Goal: Information Seeking & Learning: Find specific page/section

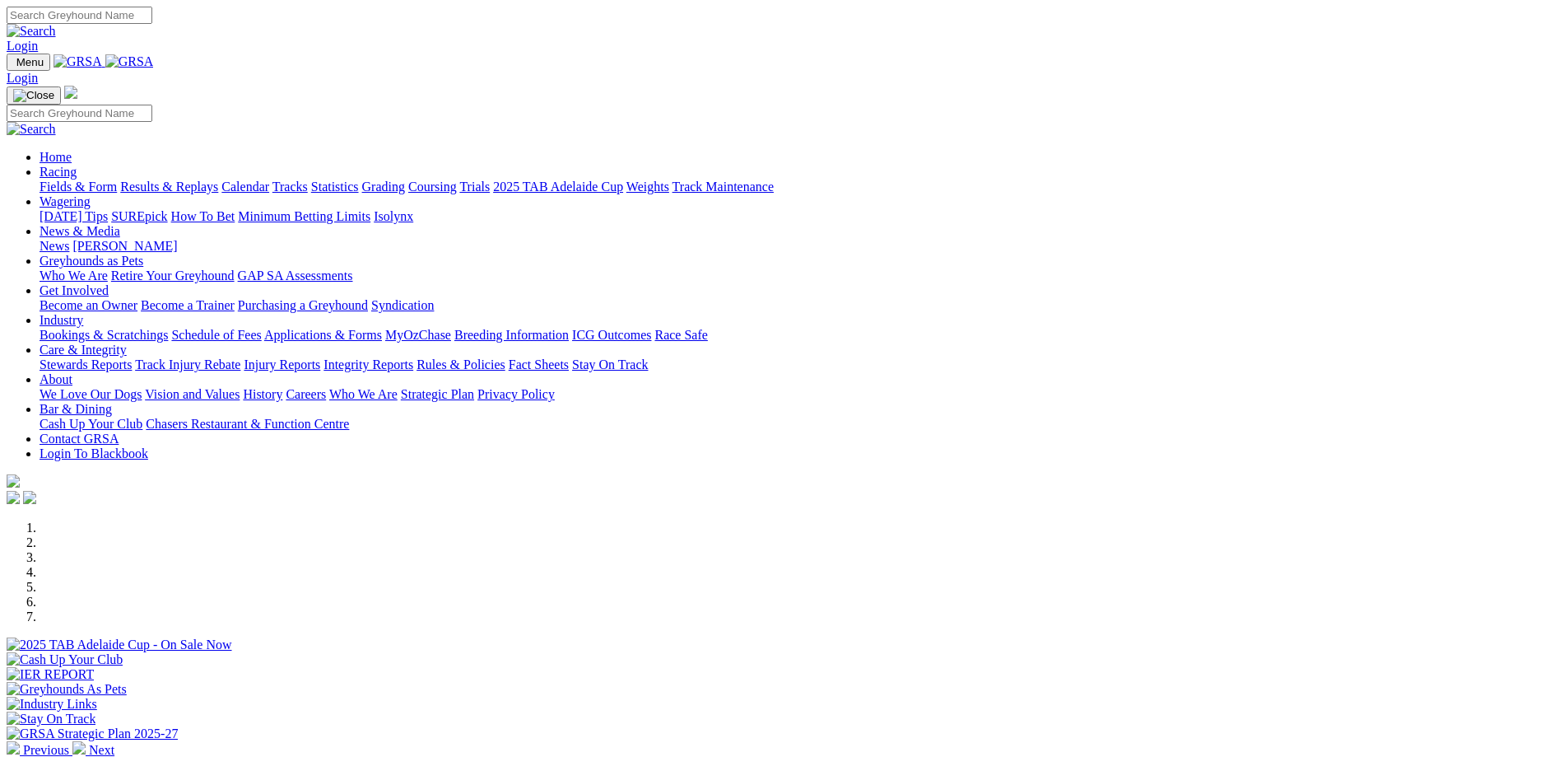
scroll to position [413, 0]
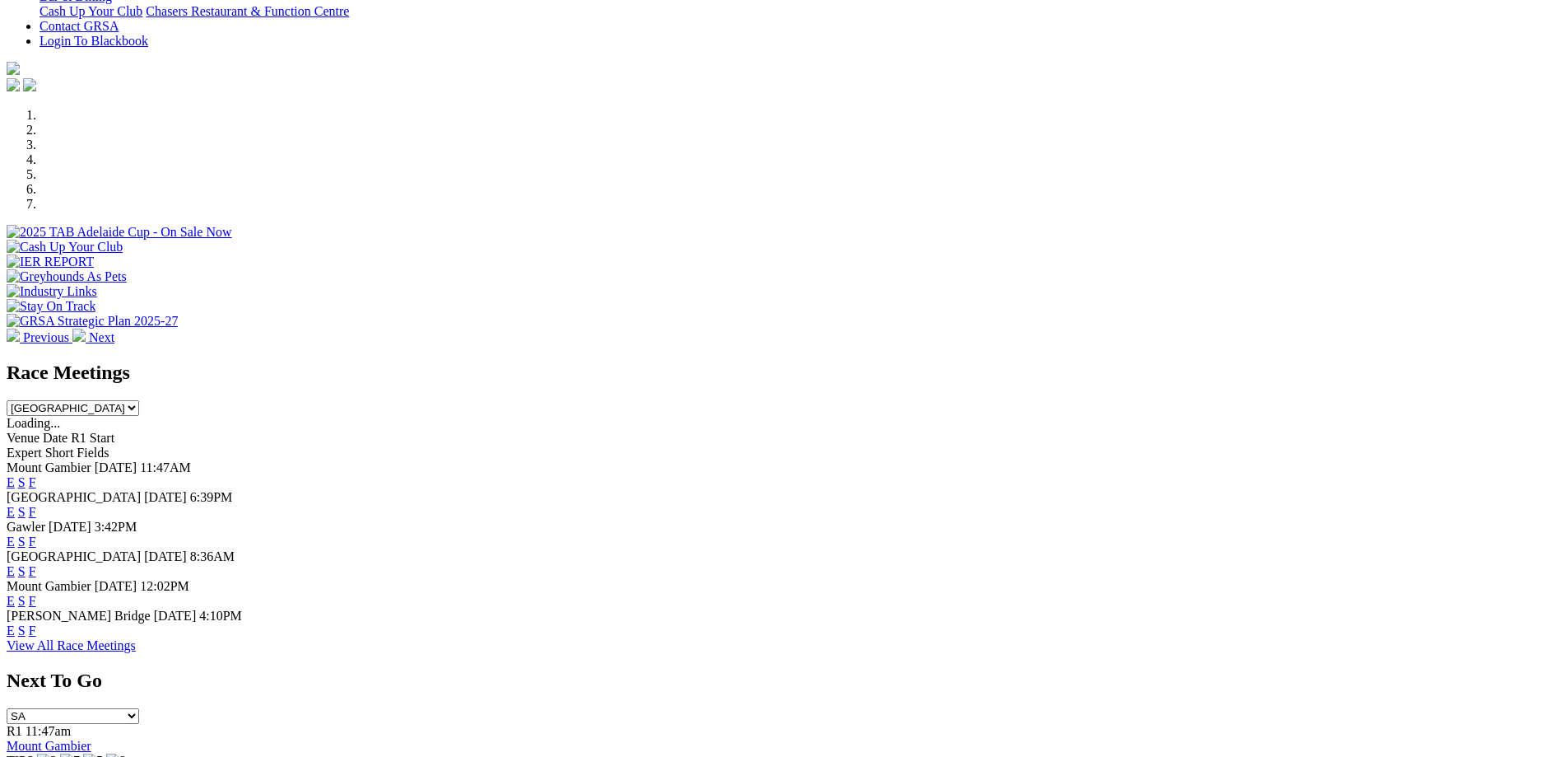
click at [15, 505] on link "E" at bounding box center [11, 512] width 8 height 14
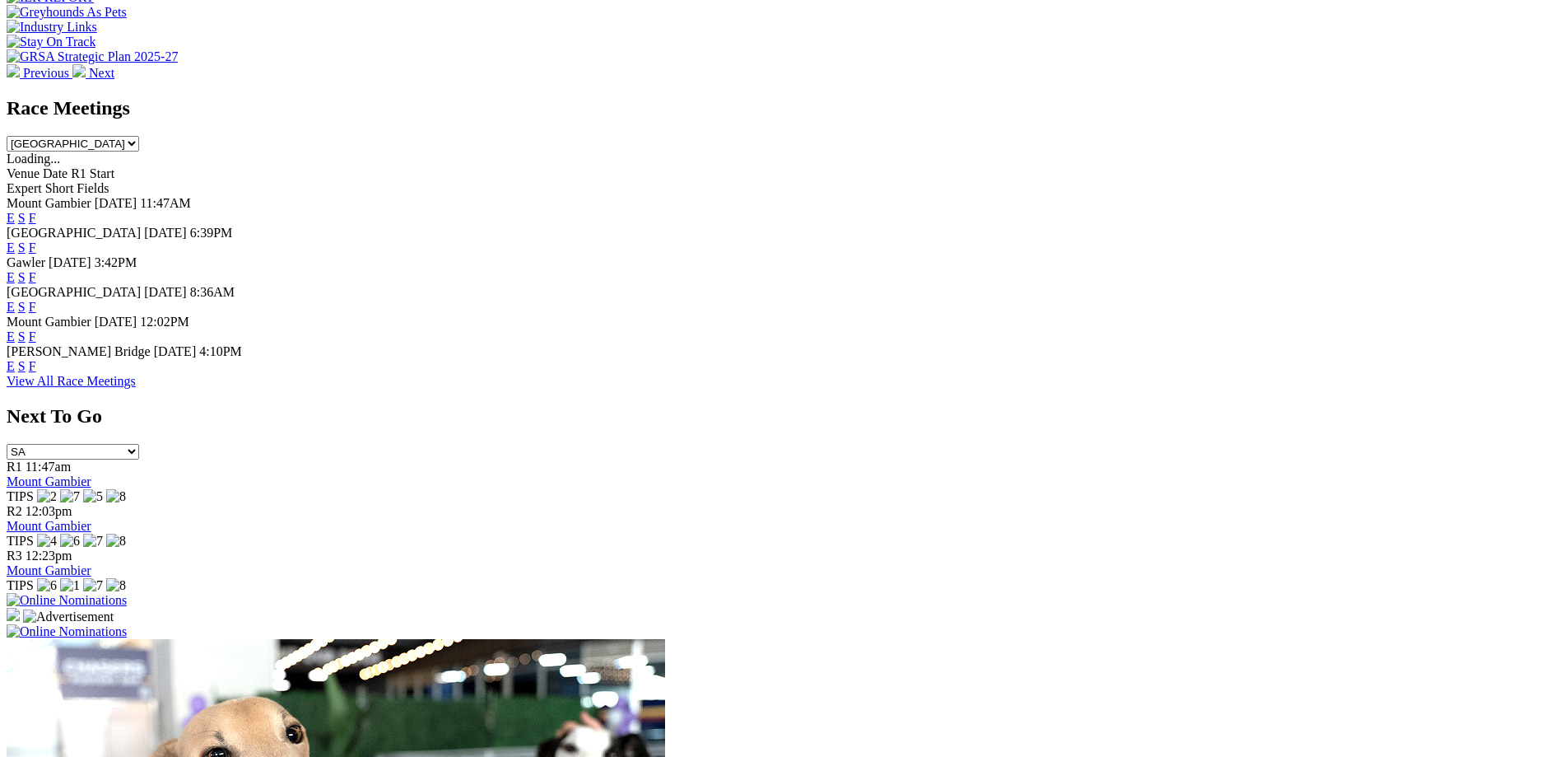
scroll to position [743, 0]
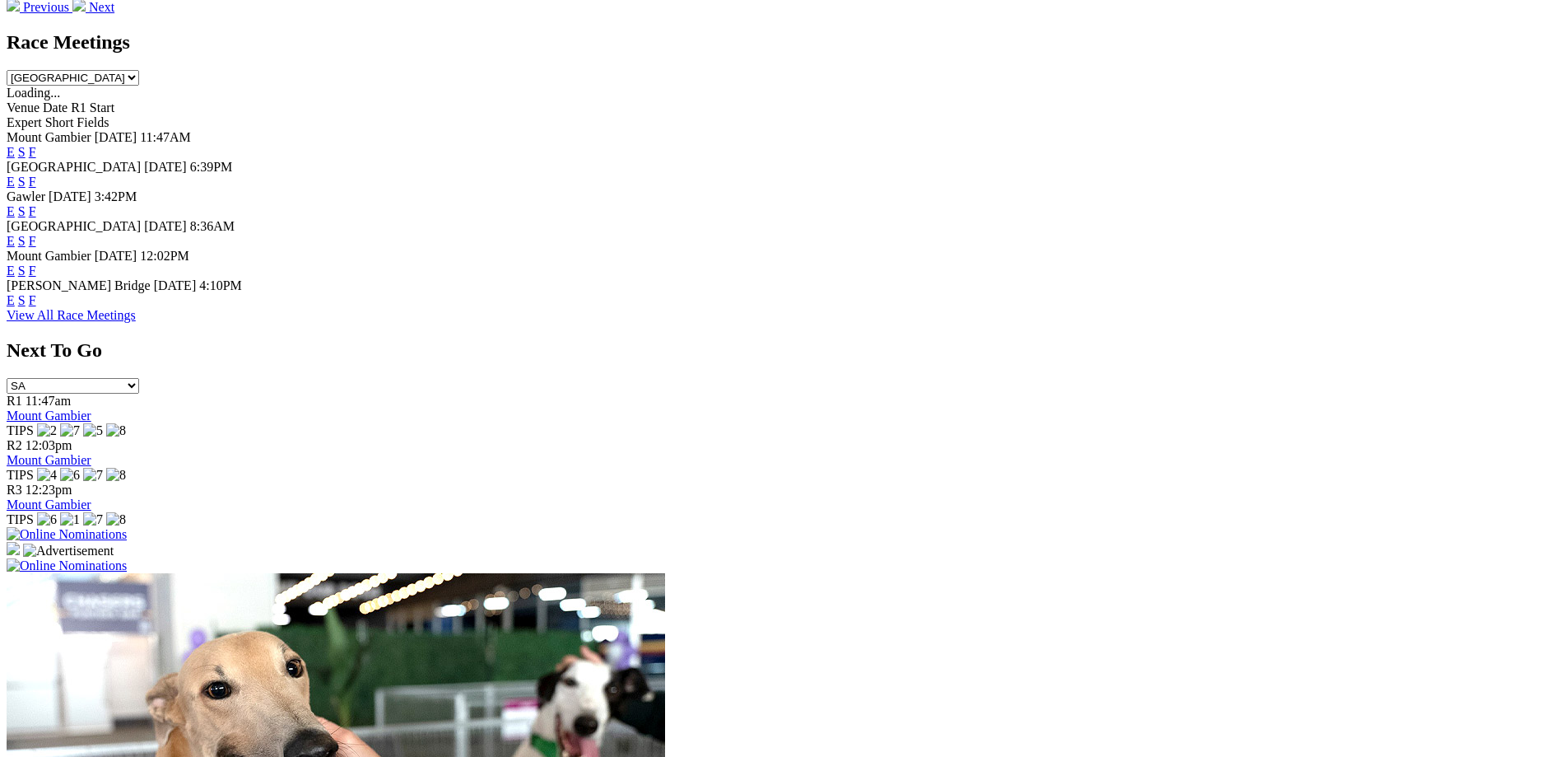
click at [15, 301] on link "E" at bounding box center [11, 299] width 8 height 14
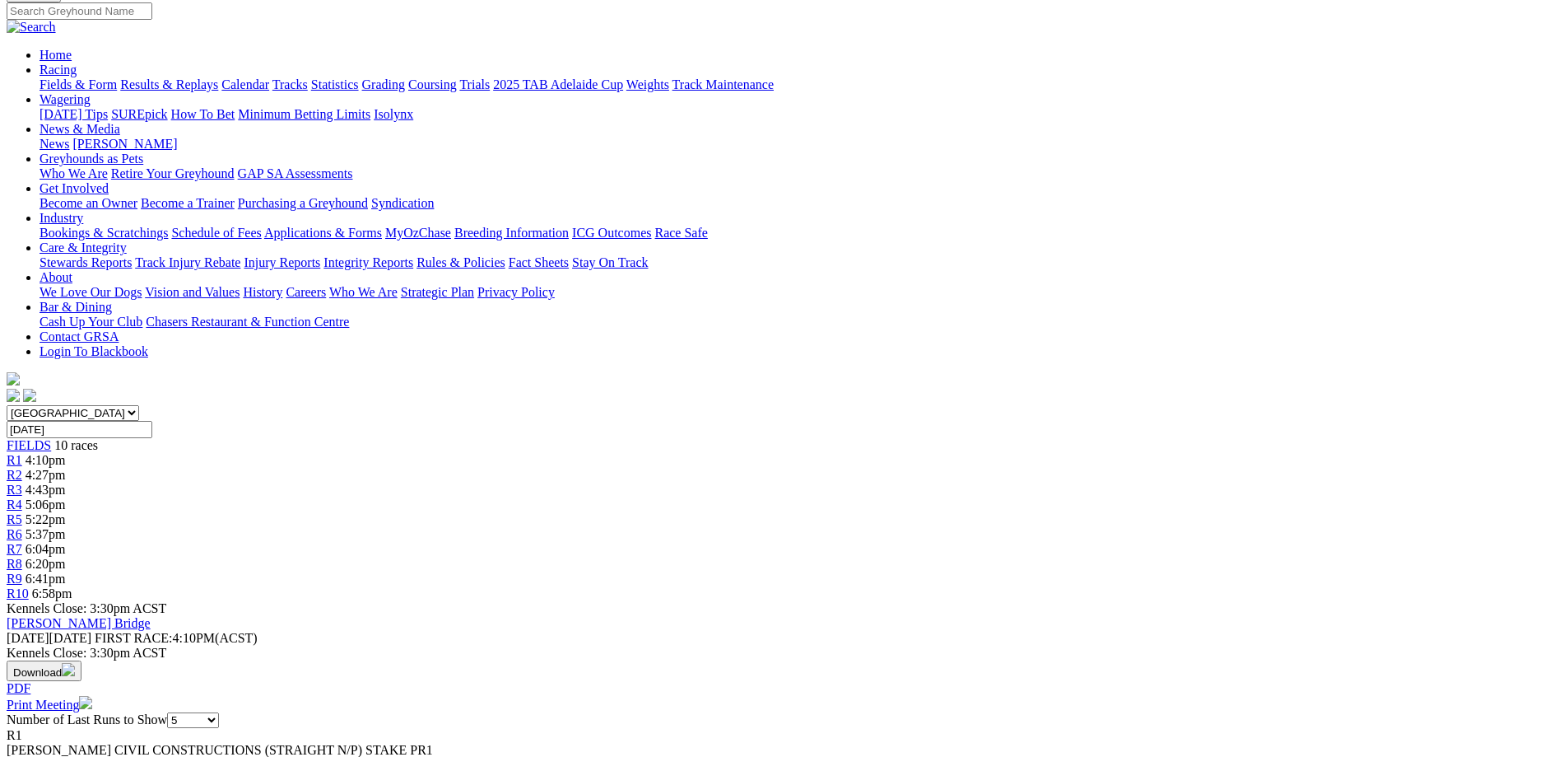
scroll to position [82, 0]
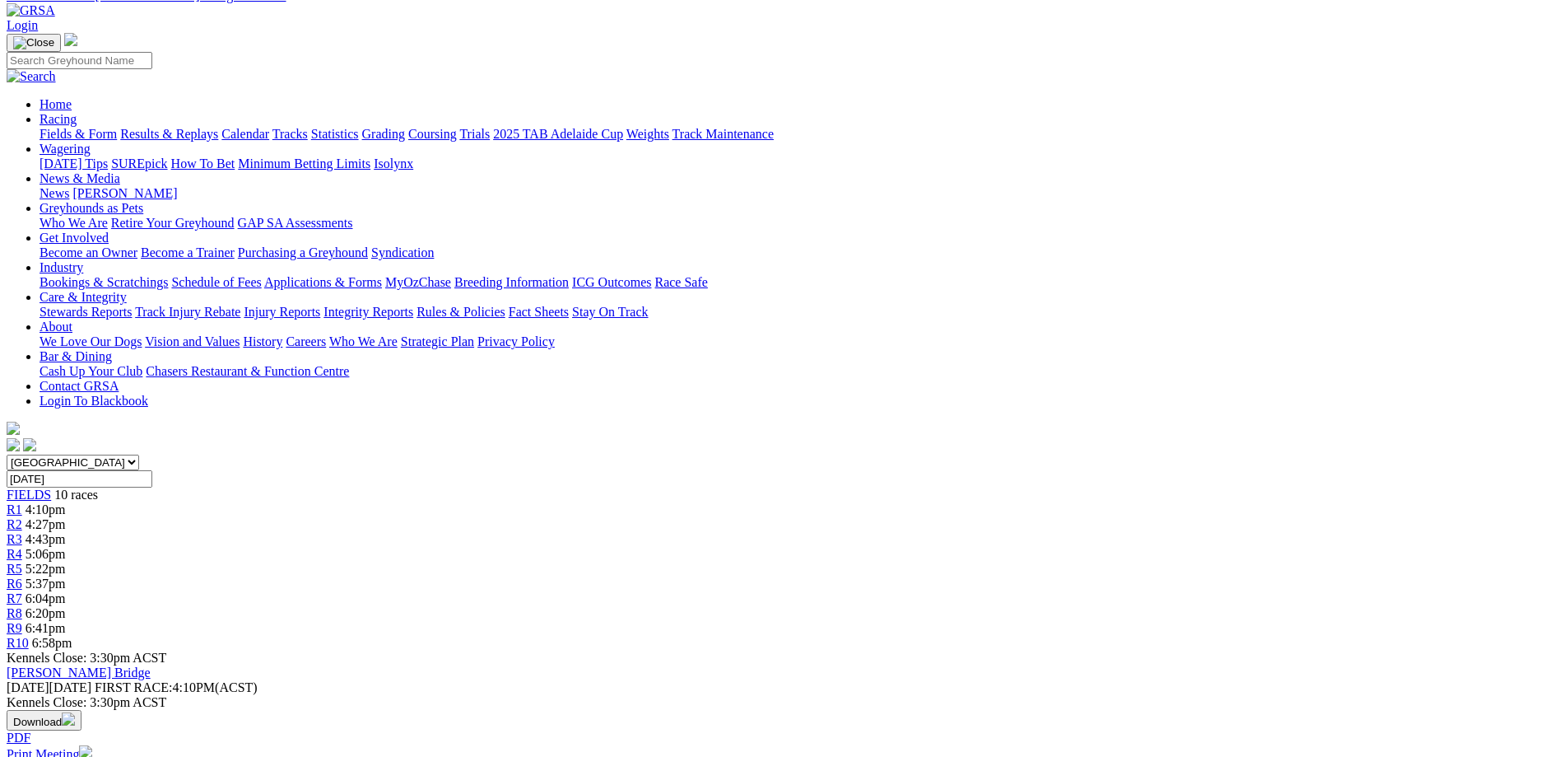
click at [29, 636] on span "R10" at bounding box center [17, 642] width 22 height 14
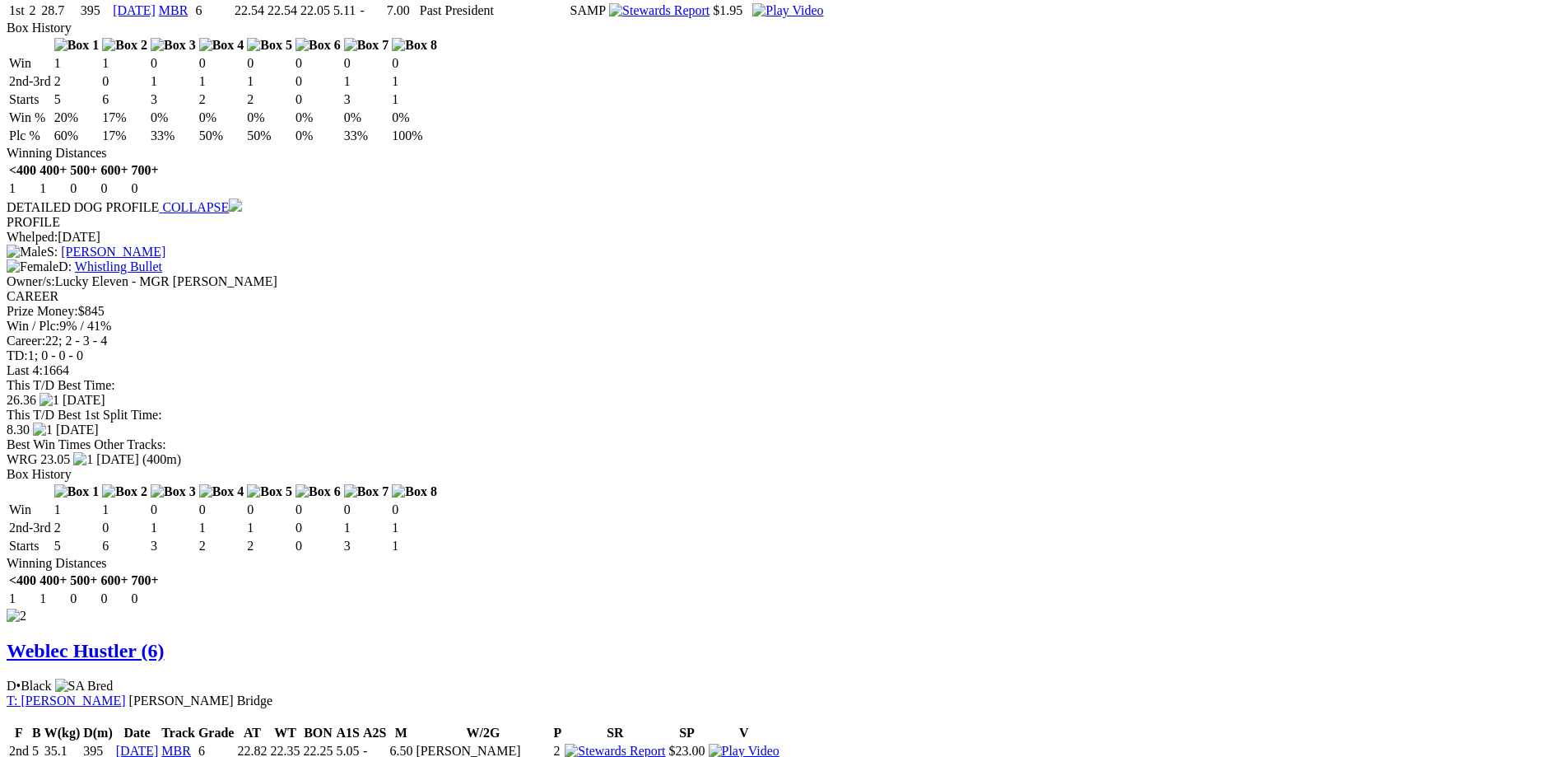
scroll to position [1435, 0]
